Goal: Information Seeking & Learning: Compare options

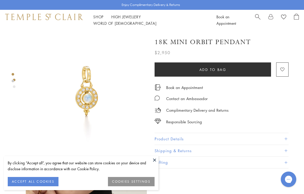
click at [97, 18] on link "Shop Shop" at bounding box center [98, 16] width 10 height 5
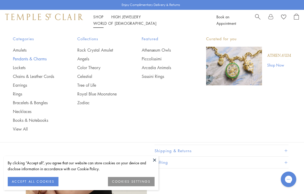
click at [22, 61] on link "Pendants & Charms" at bounding box center [35, 59] width 44 height 6
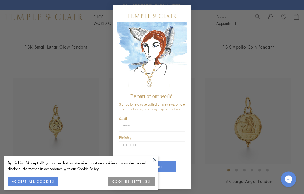
click at [185, 11] on circle "Close dialog" at bounding box center [185, 11] width 6 height 6
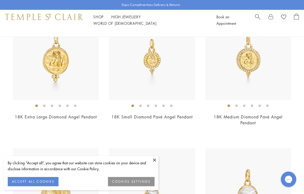
scroll to position [863, 0]
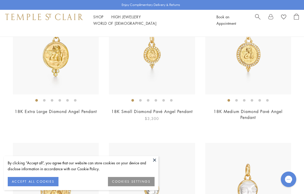
click at [141, 65] on img at bounding box center [152, 51] width 86 height 86
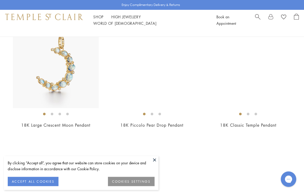
scroll to position [1759, 0]
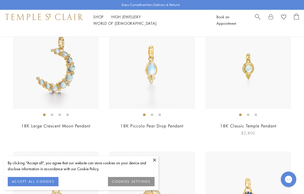
click at [266, 130] on div "$2,800" at bounding box center [248, 133] width 86 height 6
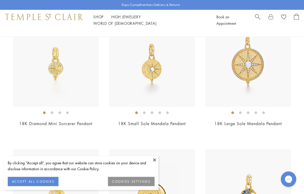
scroll to position [2538, 0]
click at [51, 120] on link "18K Diamond Mini Sorcerer Pendant" at bounding box center [55, 123] width 73 height 6
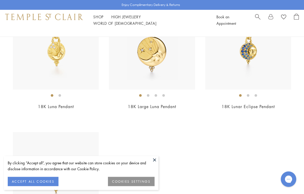
scroll to position [2680, 0]
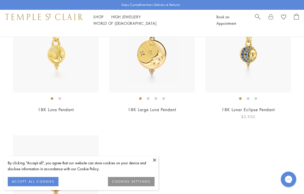
click at [252, 107] on link "18K Lunar Eclipse Pendant" at bounding box center [248, 110] width 53 height 6
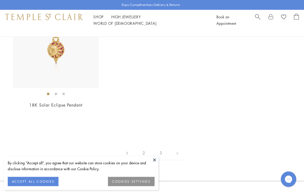
scroll to position [2814, 0]
click at [141, 146] on link "2" at bounding box center [143, 153] width 17 height 14
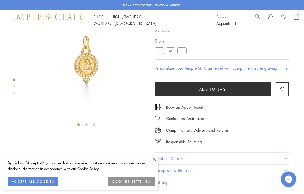
scroll to position [30, 0]
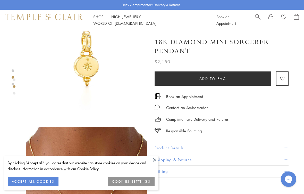
scroll to position [155, 0]
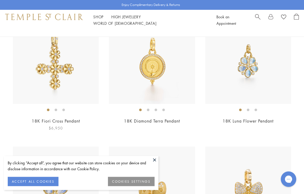
scroll to position [719, 0]
click at [47, 121] on link "18K Fiori Cross Pendant" at bounding box center [56, 121] width 48 height 6
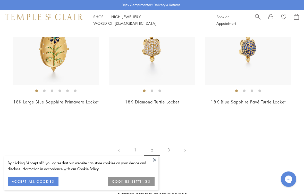
scroll to position [2407, 0]
click at [165, 155] on link "3" at bounding box center [168, 150] width 17 height 14
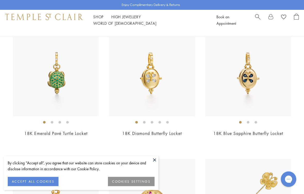
scroll to position [63, 0]
